Goal: Entertainment & Leisure: Consume media (video, audio)

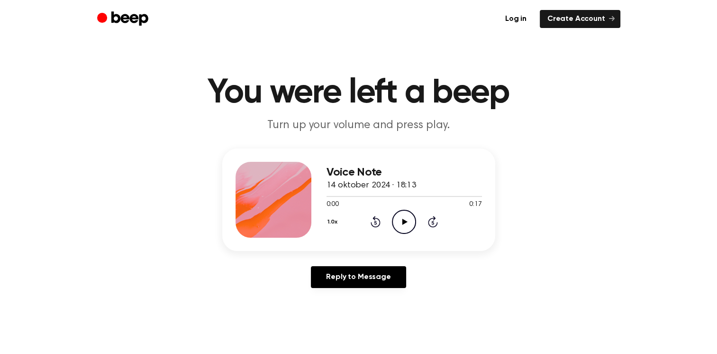
click at [404, 221] on icon at bounding box center [404, 221] width 5 height 6
click at [398, 223] on icon "Play Audio" at bounding box center [404, 221] width 24 height 24
click at [399, 215] on icon "Play Audio" at bounding box center [404, 221] width 24 height 24
click at [406, 222] on icon "Play Audio" at bounding box center [404, 221] width 24 height 24
click at [400, 217] on icon "Play Audio" at bounding box center [404, 221] width 24 height 24
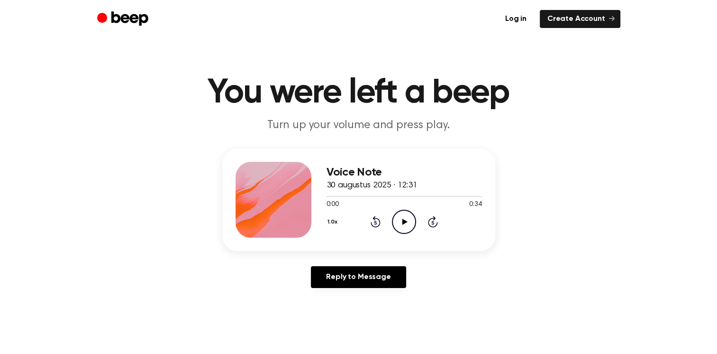
click at [398, 223] on icon "Play Audio" at bounding box center [404, 221] width 24 height 24
